Goal: Check status

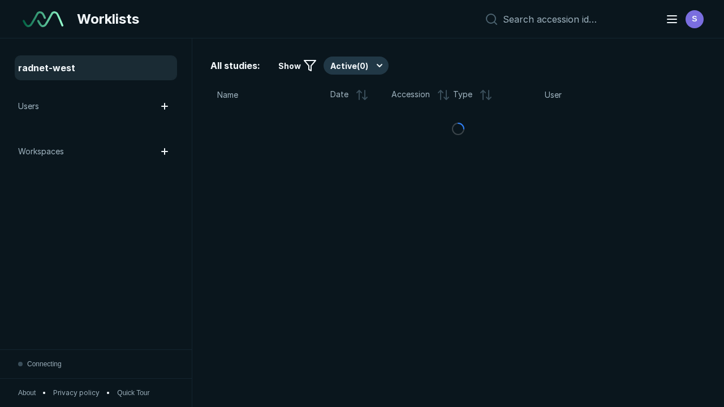
scroll to position [3087, 4709]
